Goal: Information Seeking & Learning: Learn about a topic

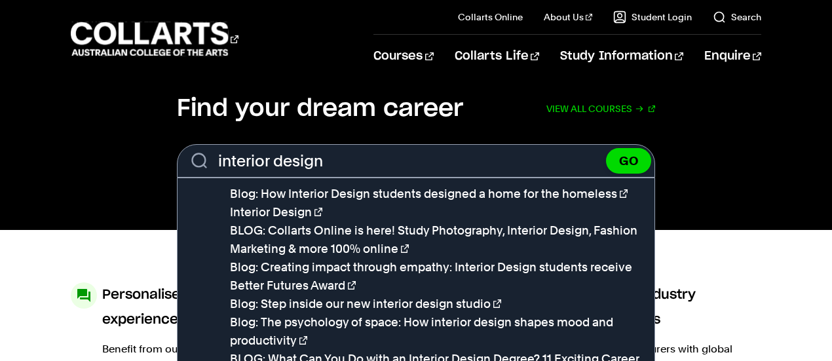
type input "interior design"
click at [606, 148] on button "GO" at bounding box center [628, 161] width 45 height 26
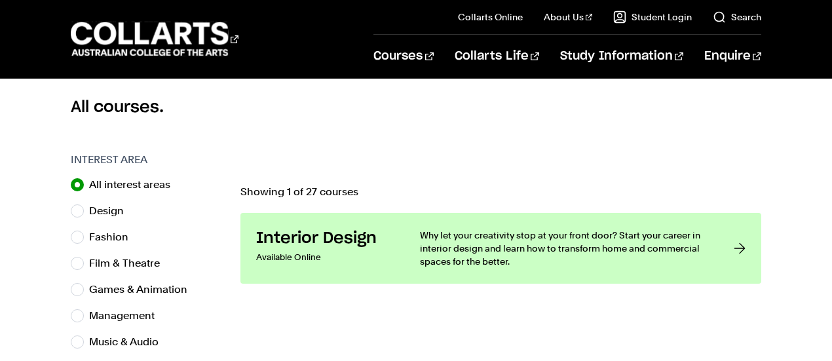
scroll to position [358, 0]
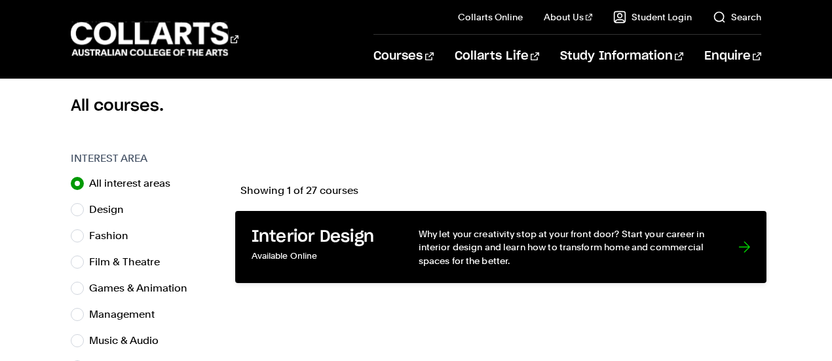
click at [489, 244] on p "Why let your creativity stop at your front door? Start your career in interior …" at bounding box center [565, 247] width 294 height 40
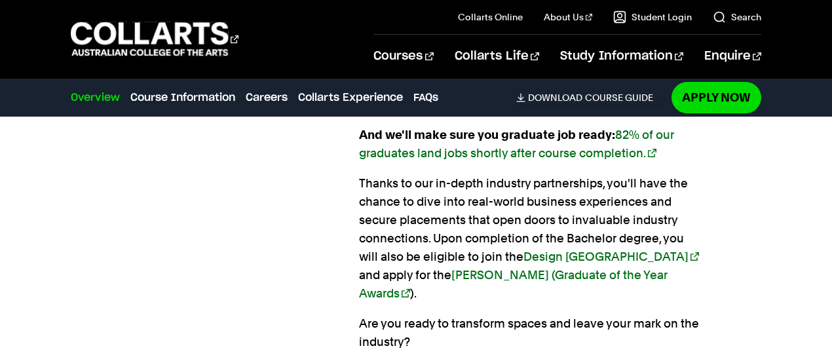
scroll to position [1262, 0]
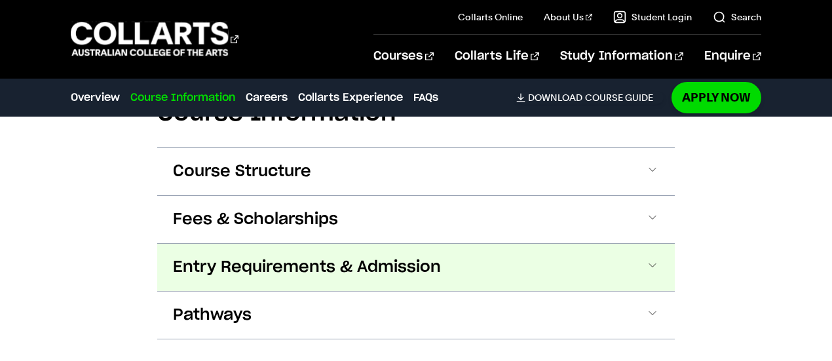
click at [379, 257] on span "Entry Requirements & Admission" at bounding box center [307, 267] width 268 height 21
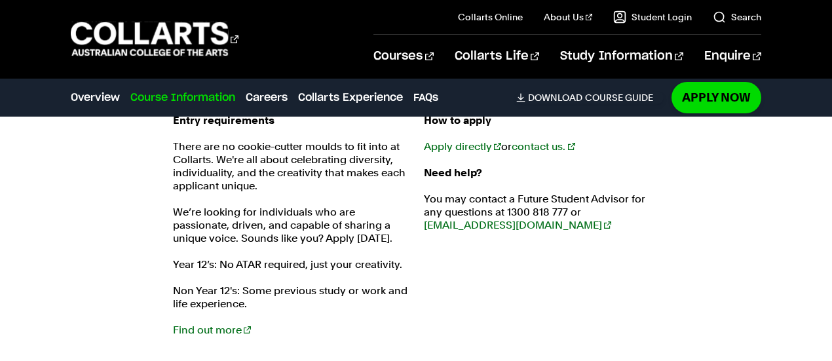
scroll to position [1795, 0]
click at [261, 284] on p "Non Year 12's: Some previous study or work and life experience. Find out more" at bounding box center [290, 310] width 235 height 52
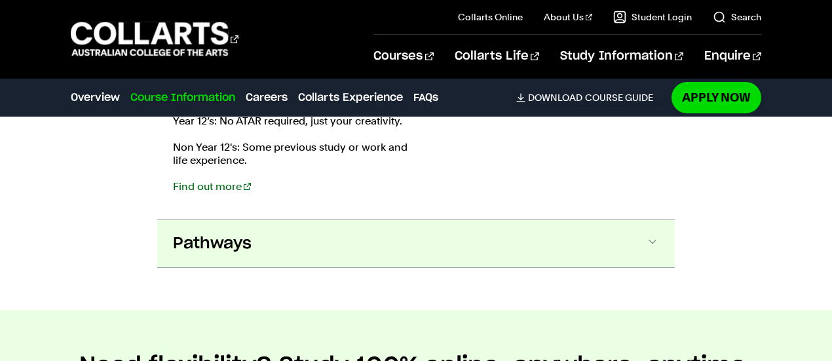
click at [368, 230] on button "Pathways" at bounding box center [416, 243] width 518 height 47
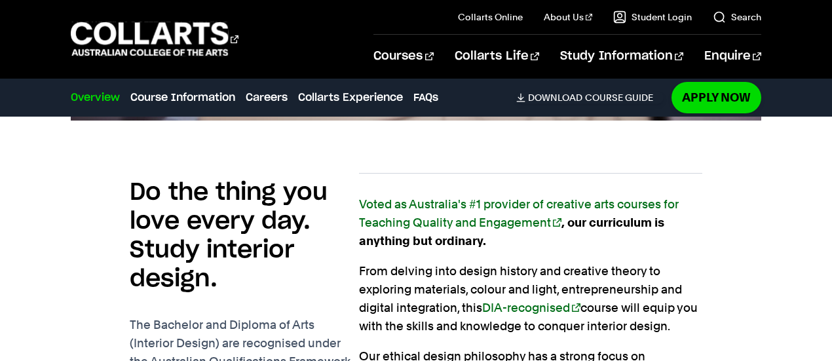
scroll to position [799, 0]
